Goal: Task Accomplishment & Management: Use online tool/utility

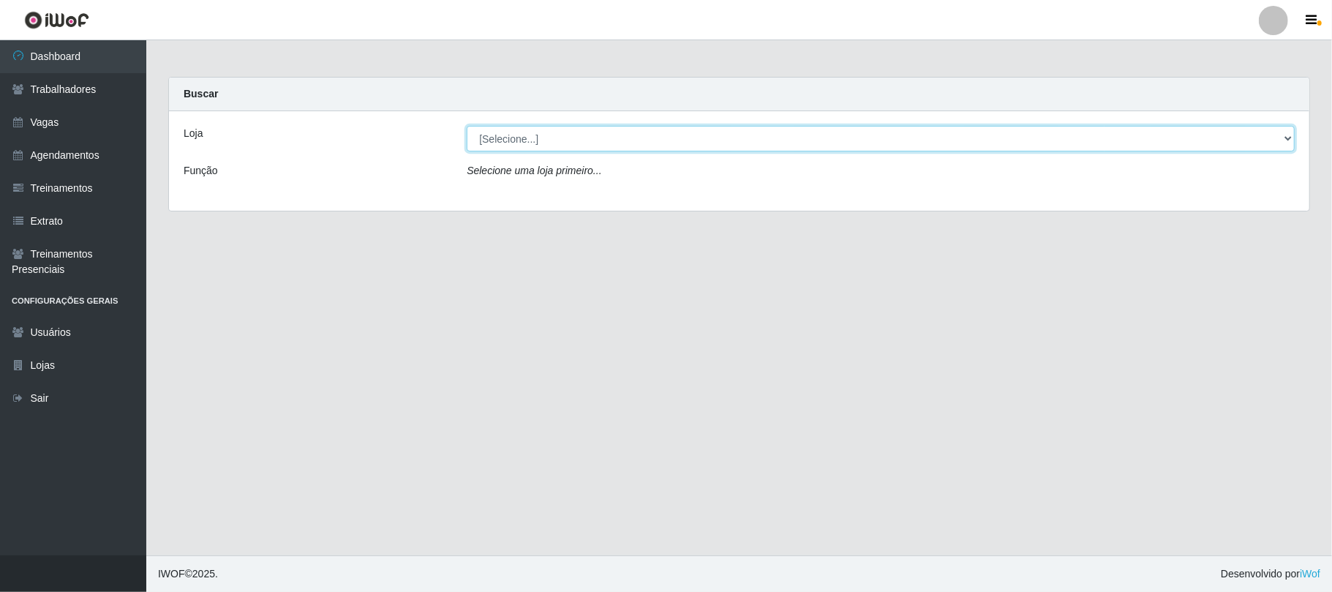
click at [1286, 138] on select "[Selecione...] [GEOGRAPHIC_DATA]" at bounding box center [881, 139] width 828 height 26
click at [467, 126] on select "[Selecione...] [GEOGRAPHIC_DATA]" at bounding box center [881, 139] width 828 height 26
drag, startPoint x: 1294, startPoint y: 138, endPoint x: 1219, endPoint y: 114, distance: 78.9
click at [1288, 136] on select "[Selecione...] [GEOGRAPHIC_DATA]" at bounding box center [881, 139] width 828 height 26
select select "65"
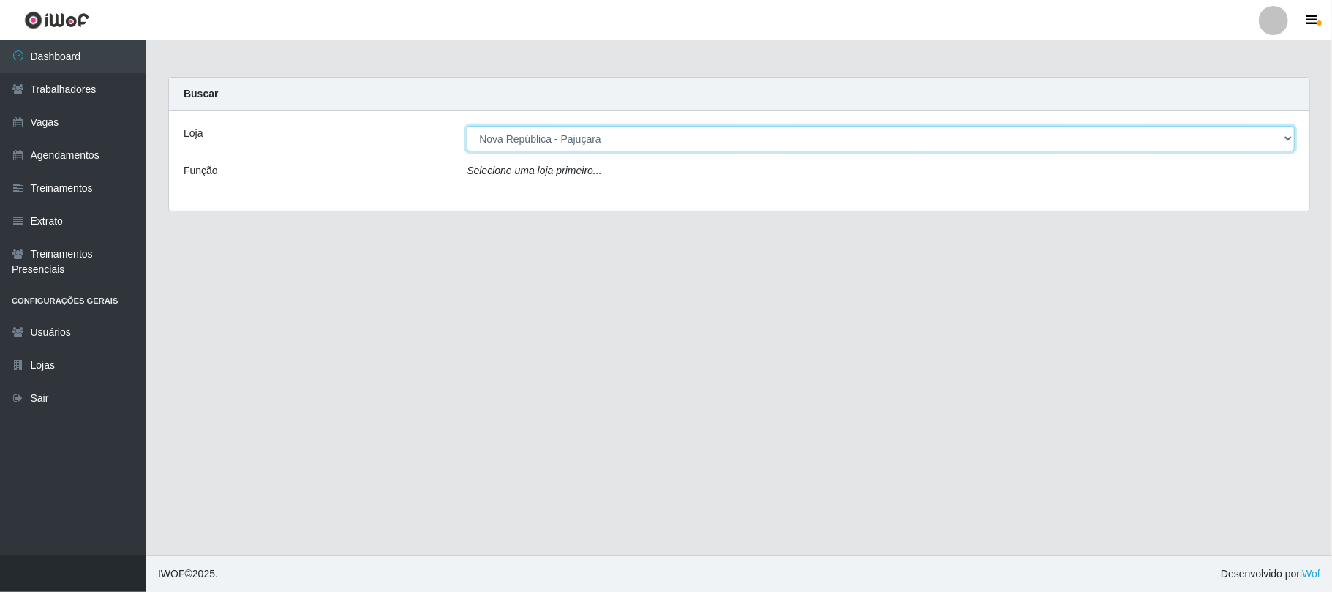
click at [467, 126] on select "[Selecione...] [GEOGRAPHIC_DATA]" at bounding box center [881, 139] width 828 height 26
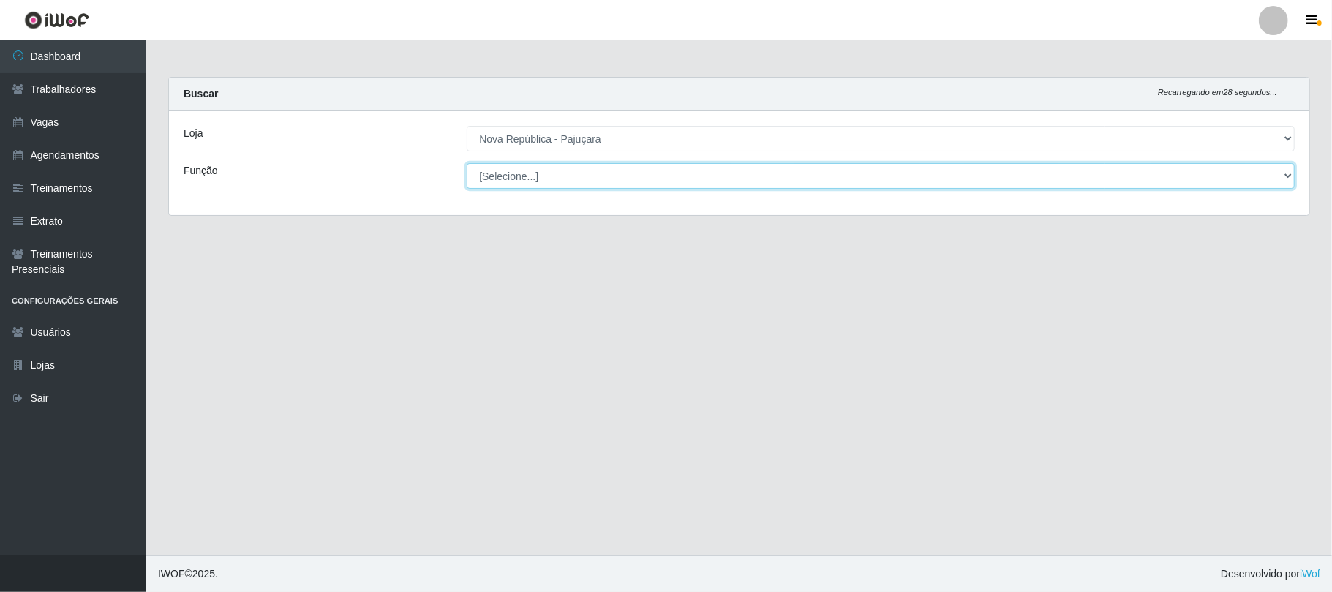
drag, startPoint x: 1279, startPoint y: 168, endPoint x: 1256, endPoint y: 165, distance: 23.6
click at [1279, 168] on select "[Selecione...] Balconista Operador de Caixa Repositor" at bounding box center [881, 176] width 828 height 26
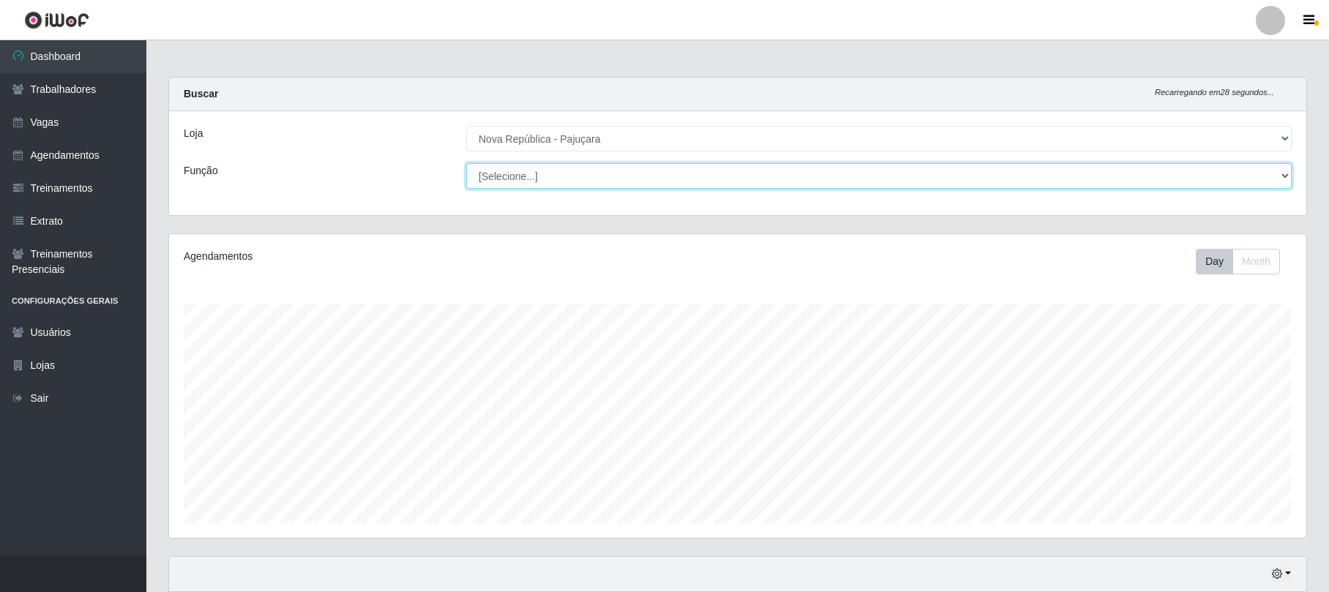
scroll to position [304, 1136]
select select "22"
click at [466, 163] on select "[Selecione...] Balconista Operador de Caixa Repositor" at bounding box center [878, 176] width 825 height 26
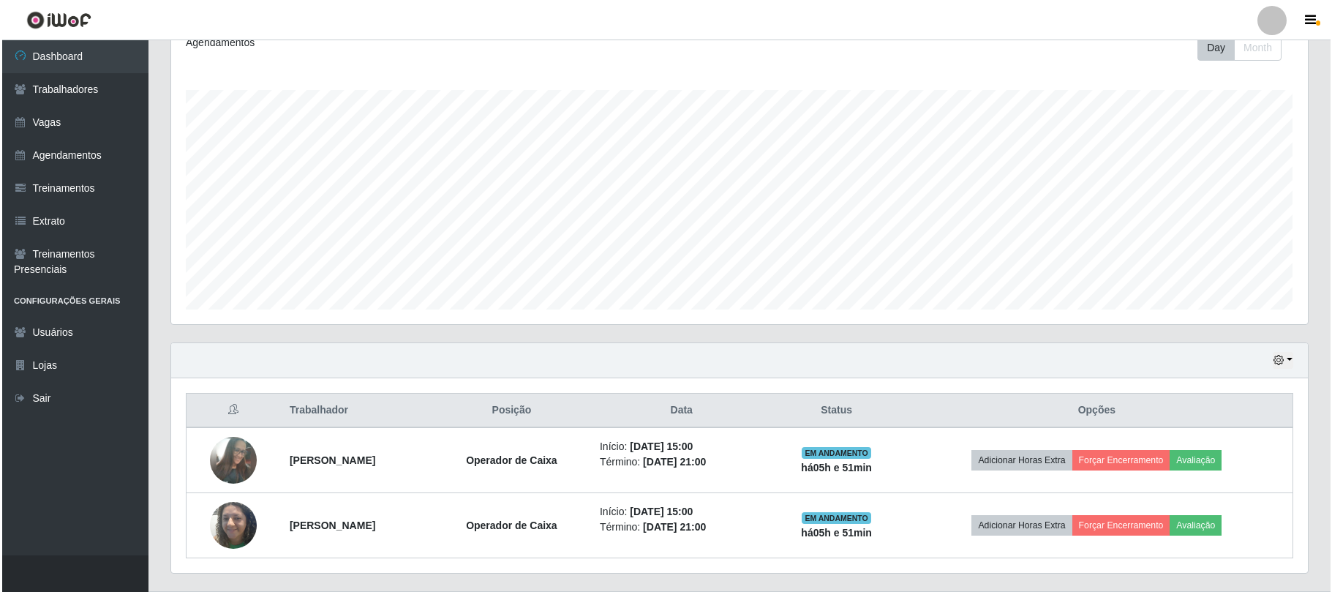
scroll to position [252, 0]
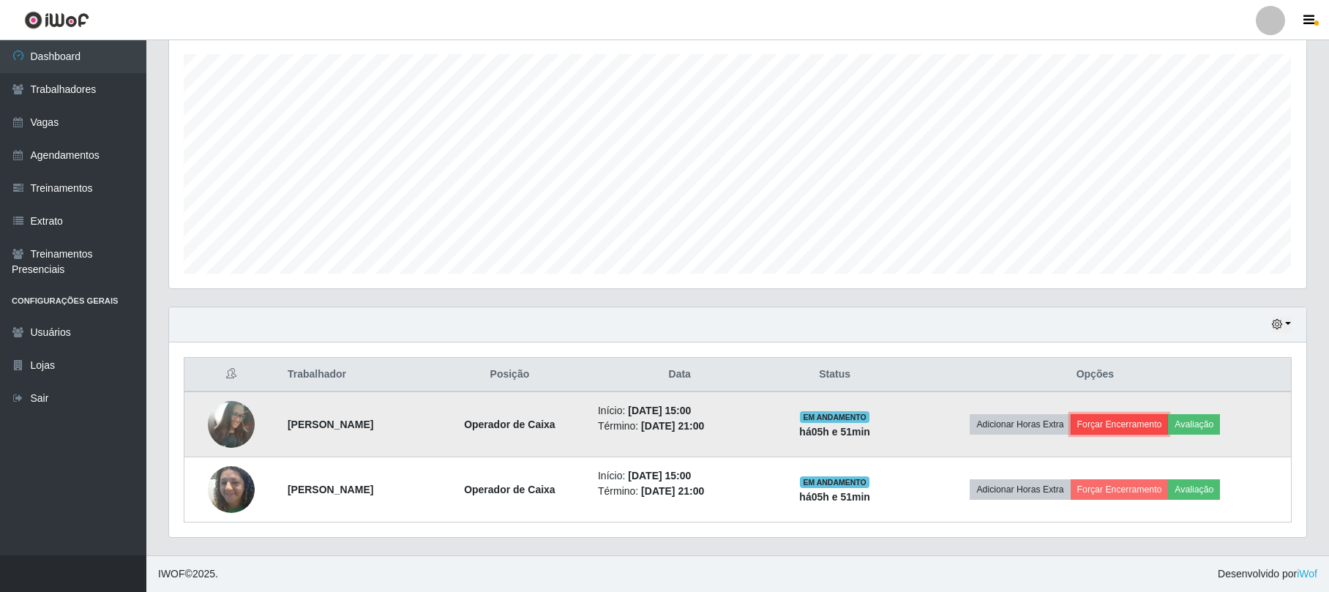
click at [1145, 424] on button "Forçar Encerramento" at bounding box center [1119, 424] width 98 height 20
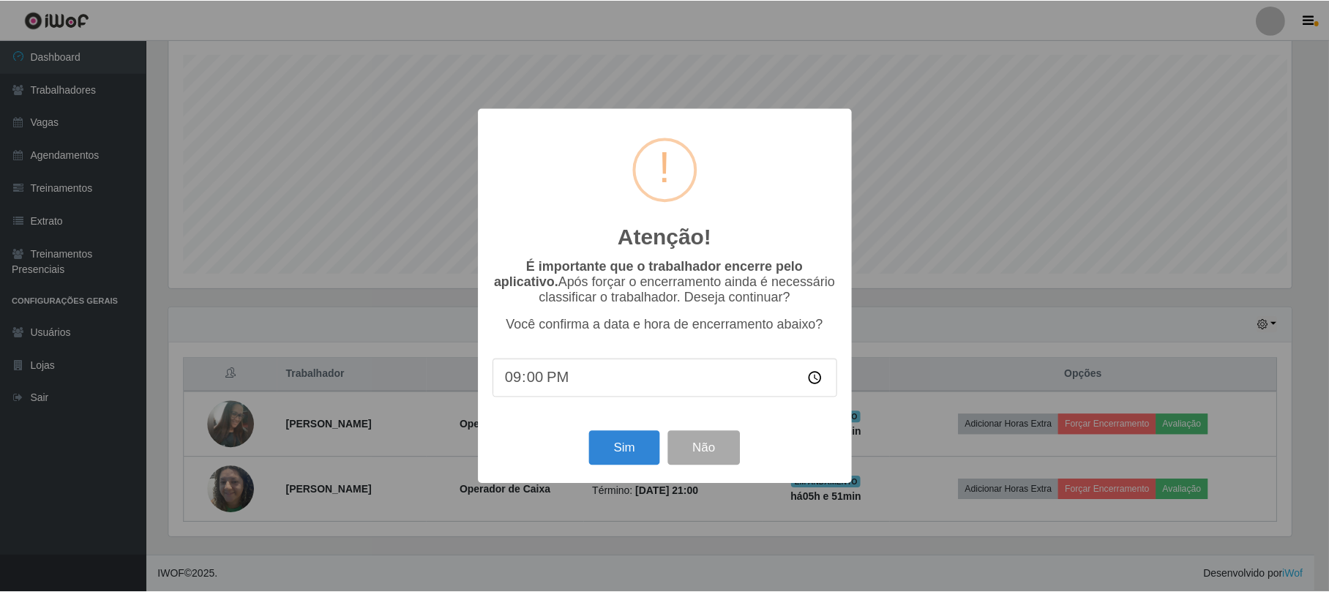
scroll to position [304, 1125]
click at [603, 454] on button "Sim" at bounding box center [625, 448] width 71 height 34
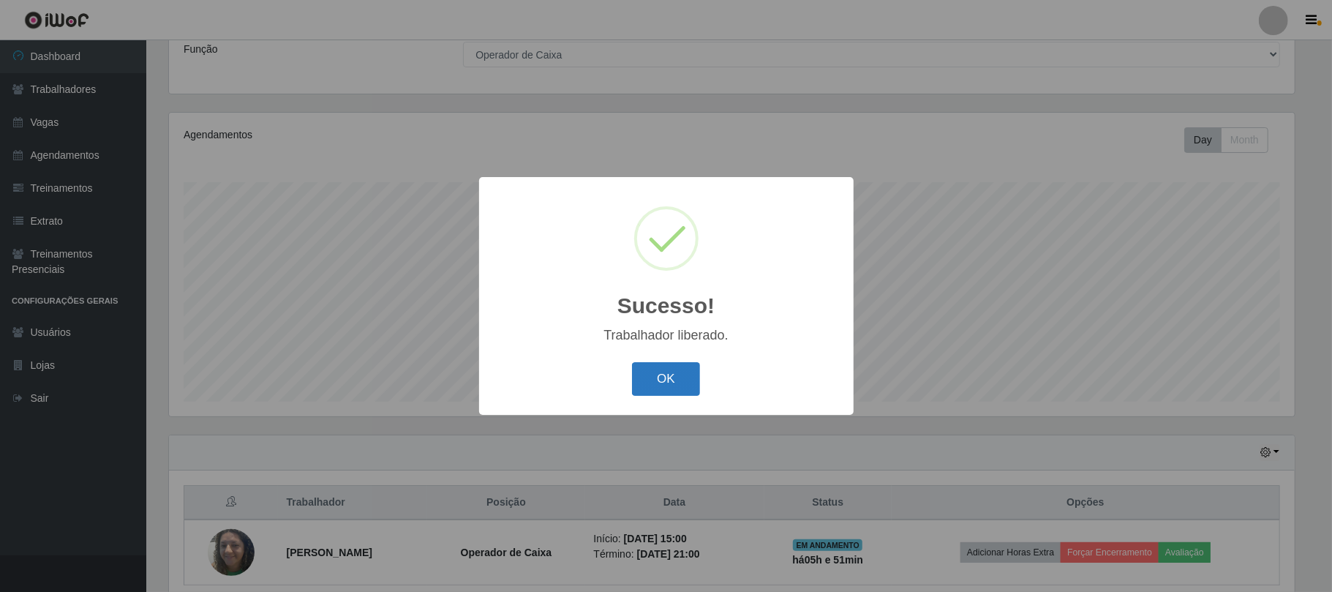
click at [662, 378] on button "OK" at bounding box center [666, 379] width 68 height 34
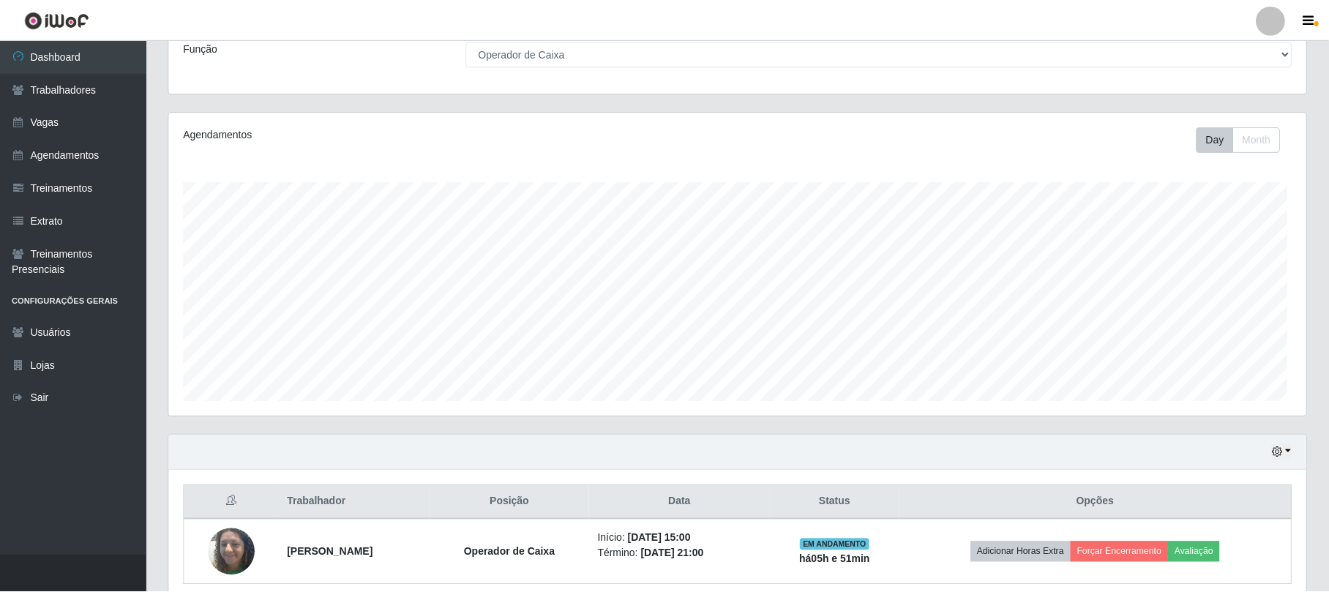
scroll to position [304, 1136]
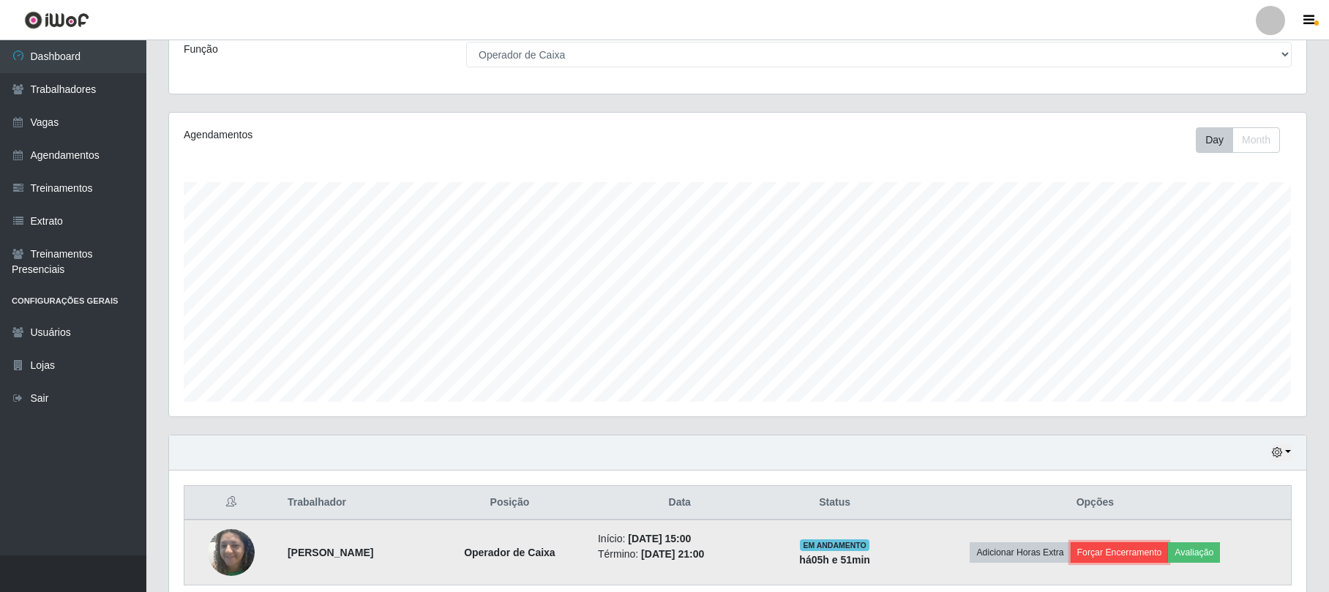
click at [1122, 557] on button "Forçar Encerramento" at bounding box center [1119, 552] width 98 height 20
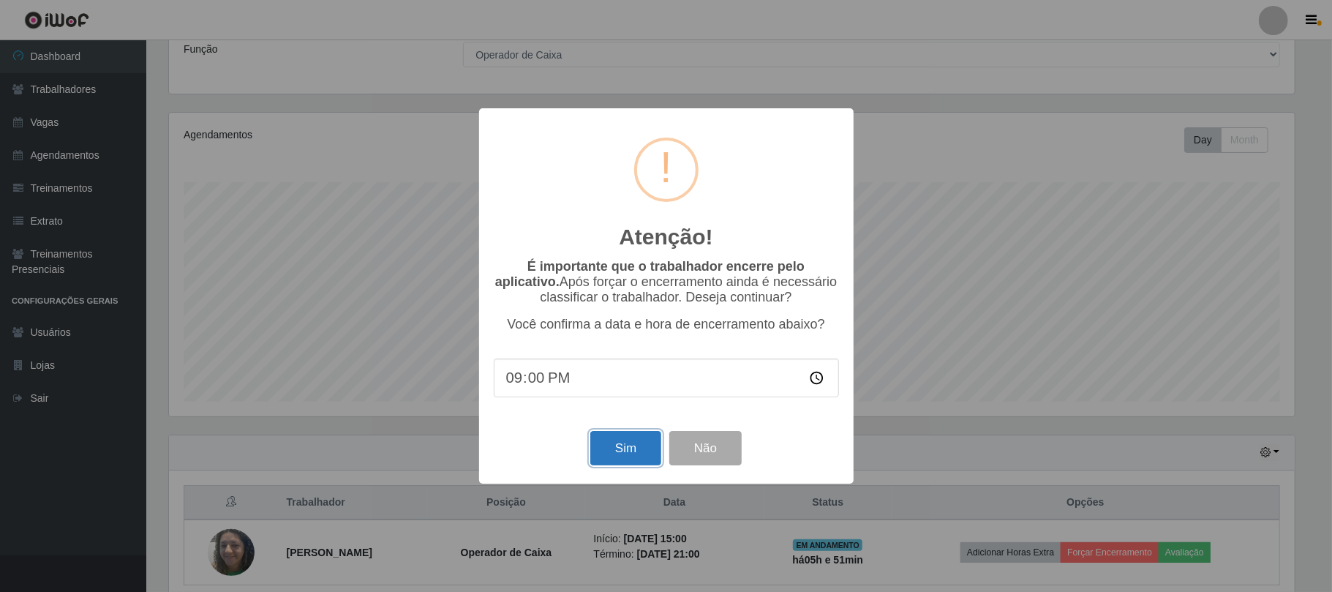
click at [639, 452] on button "Sim" at bounding box center [625, 448] width 71 height 34
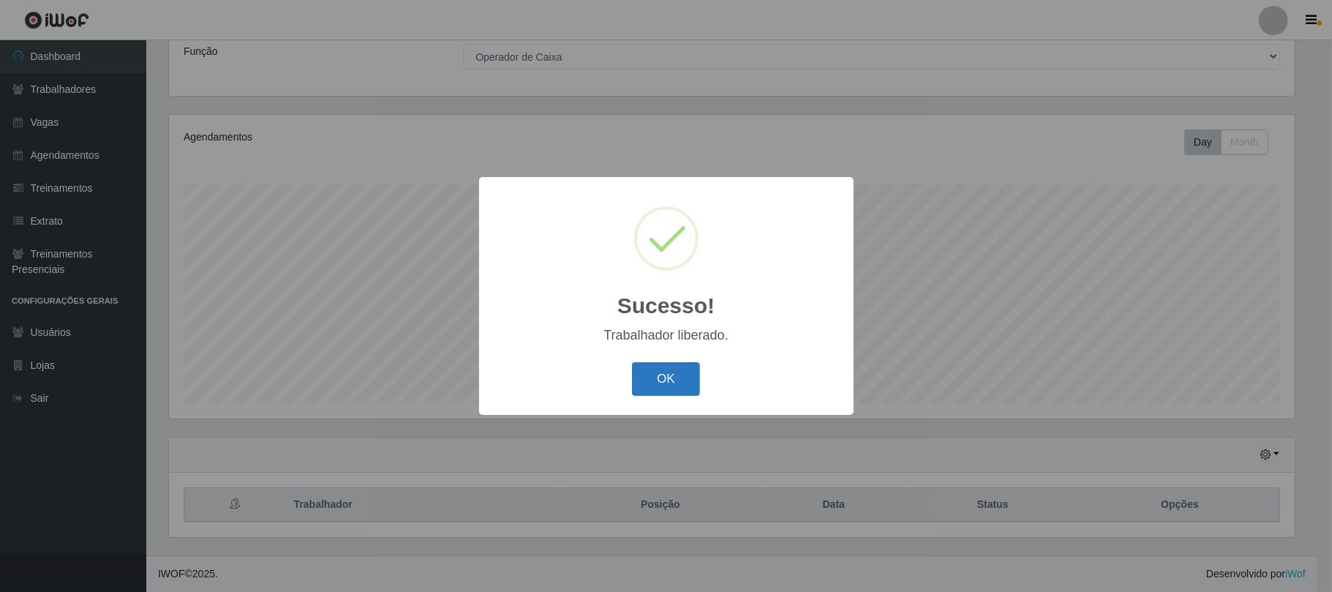
click at [676, 375] on button "OK" at bounding box center [666, 379] width 68 height 34
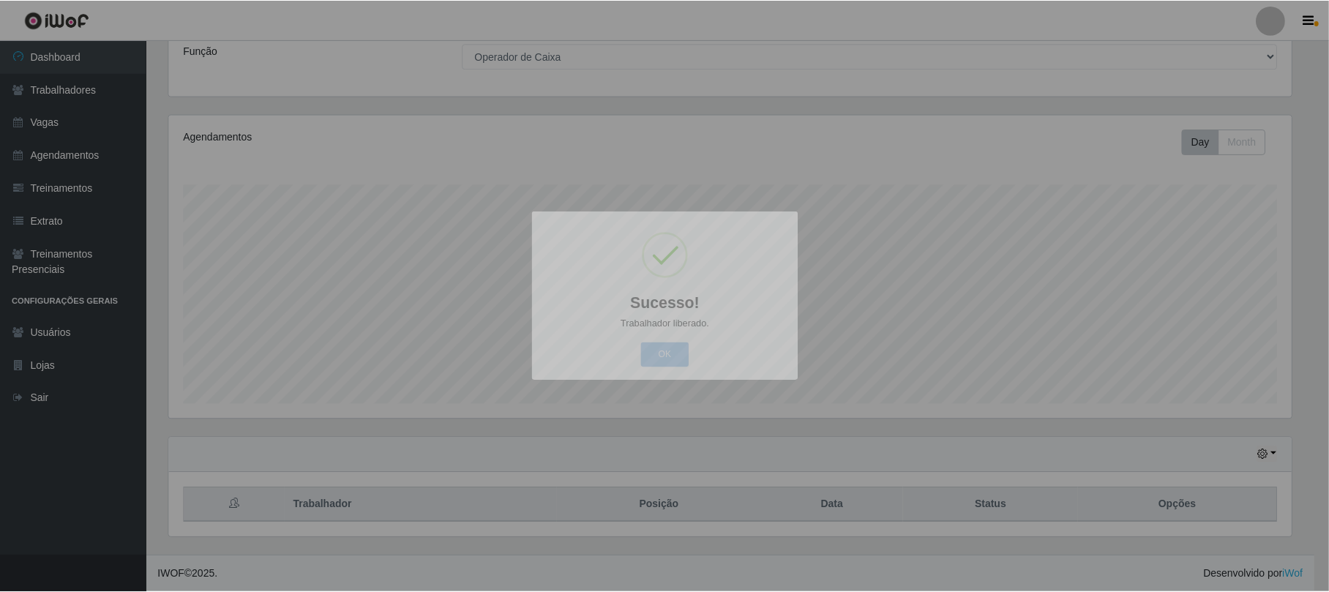
scroll to position [304, 1136]
